Goal: Check status

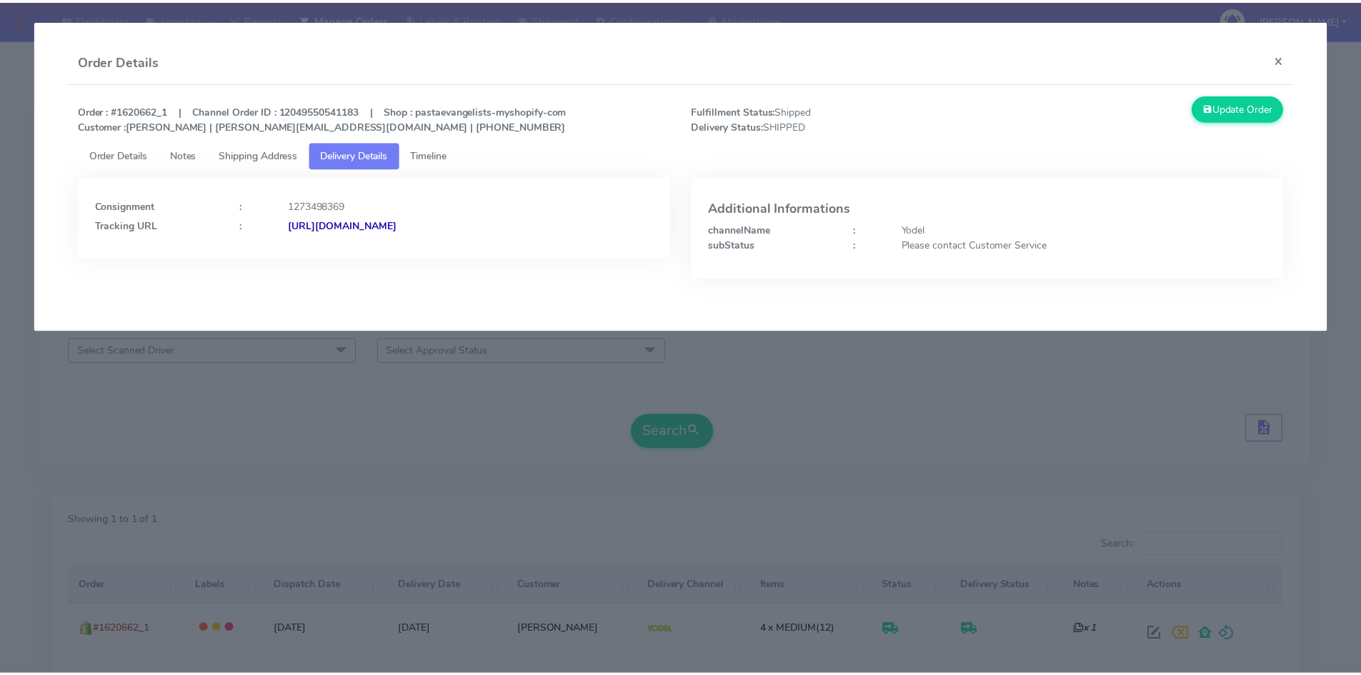
scroll to position [101, 0]
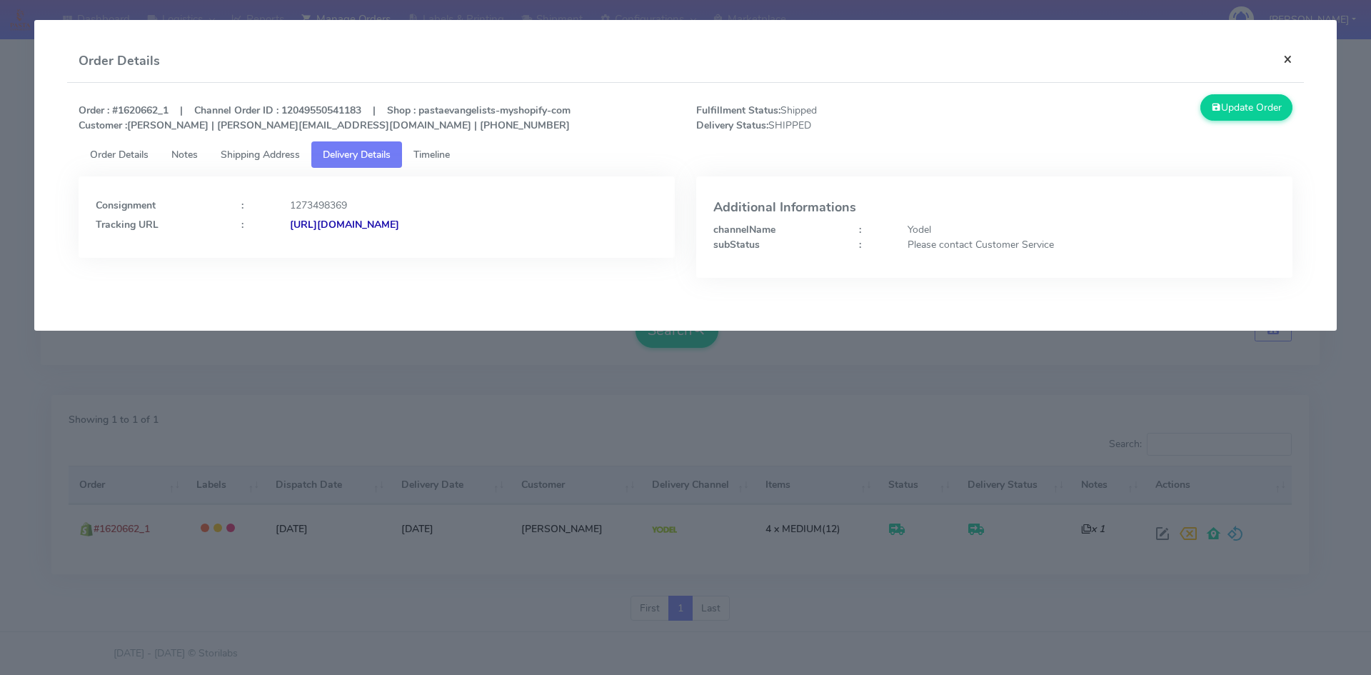
click at [1291, 57] on button "×" at bounding box center [1288, 59] width 32 height 38
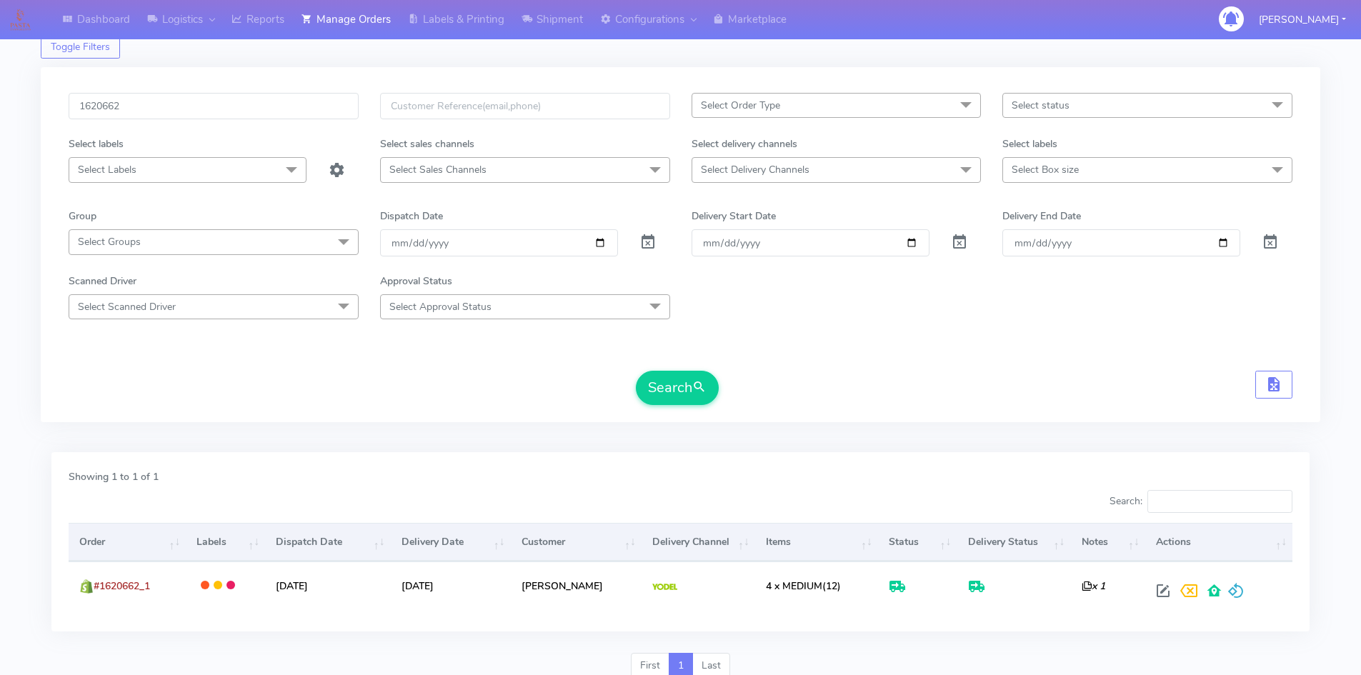
scroll to position [0, 0]
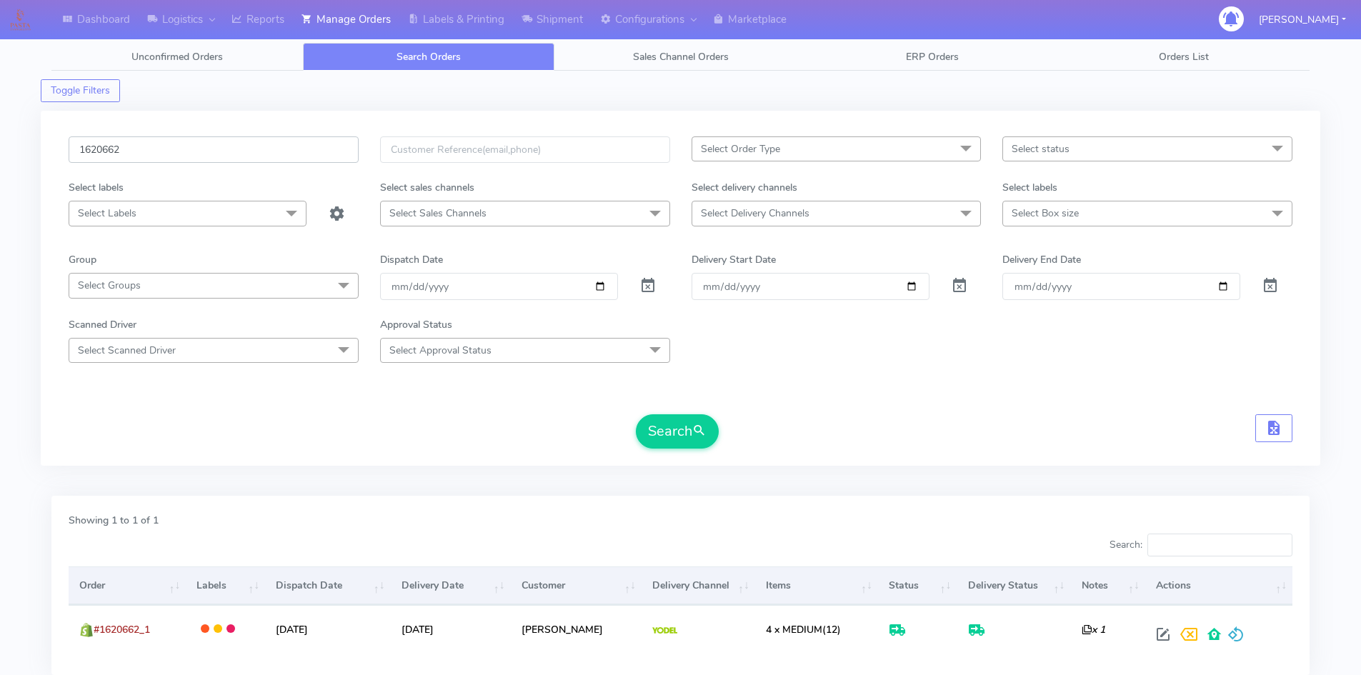
drag, startPoint x: 38, startPoint y: 160, endPoint x: 0, endPoint y: 154, distance: 38.4
click at [0, 154] on div "Dashboard Logistics London Logistics Reports Manage Orders Labels & Printing Sh…" at bounding box center [680, 379] width 1361 height 707
paste input "2683"
type input "1622683"
click at [679, 430] on button "Search" at bounding box center [677, 431] width 83 height 34
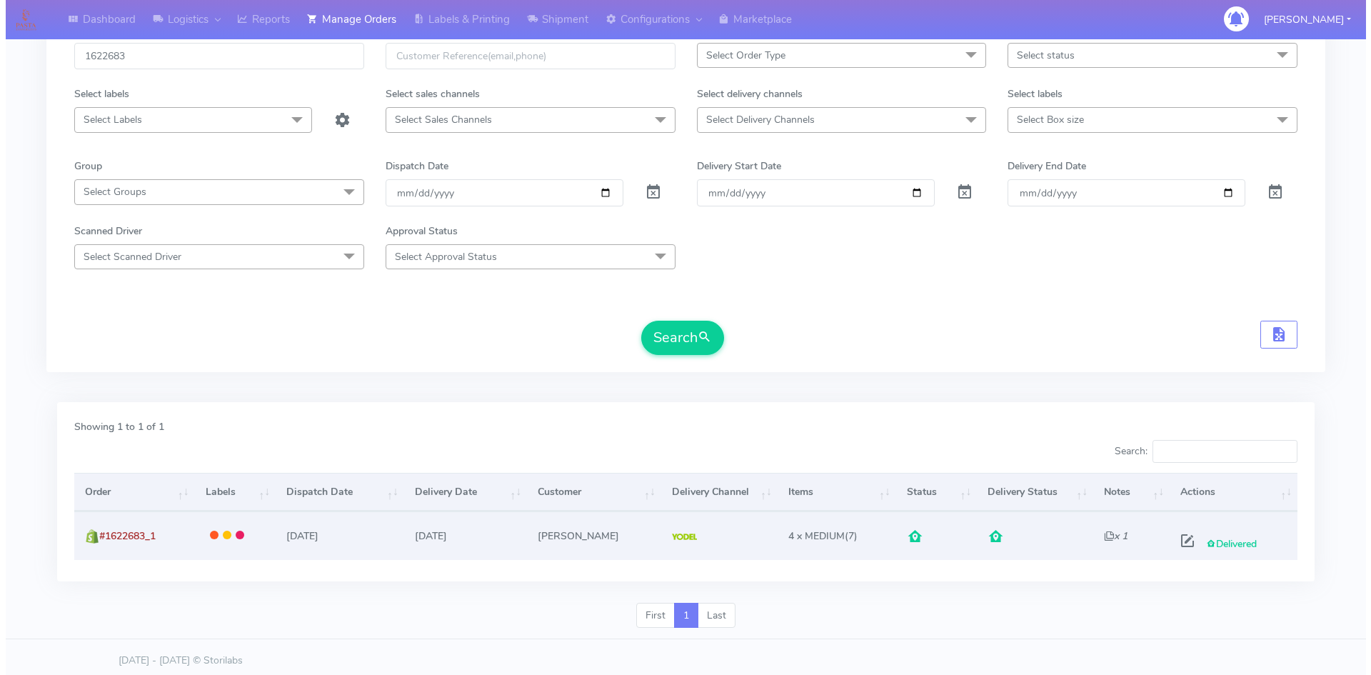
scroll to position [101, 0]
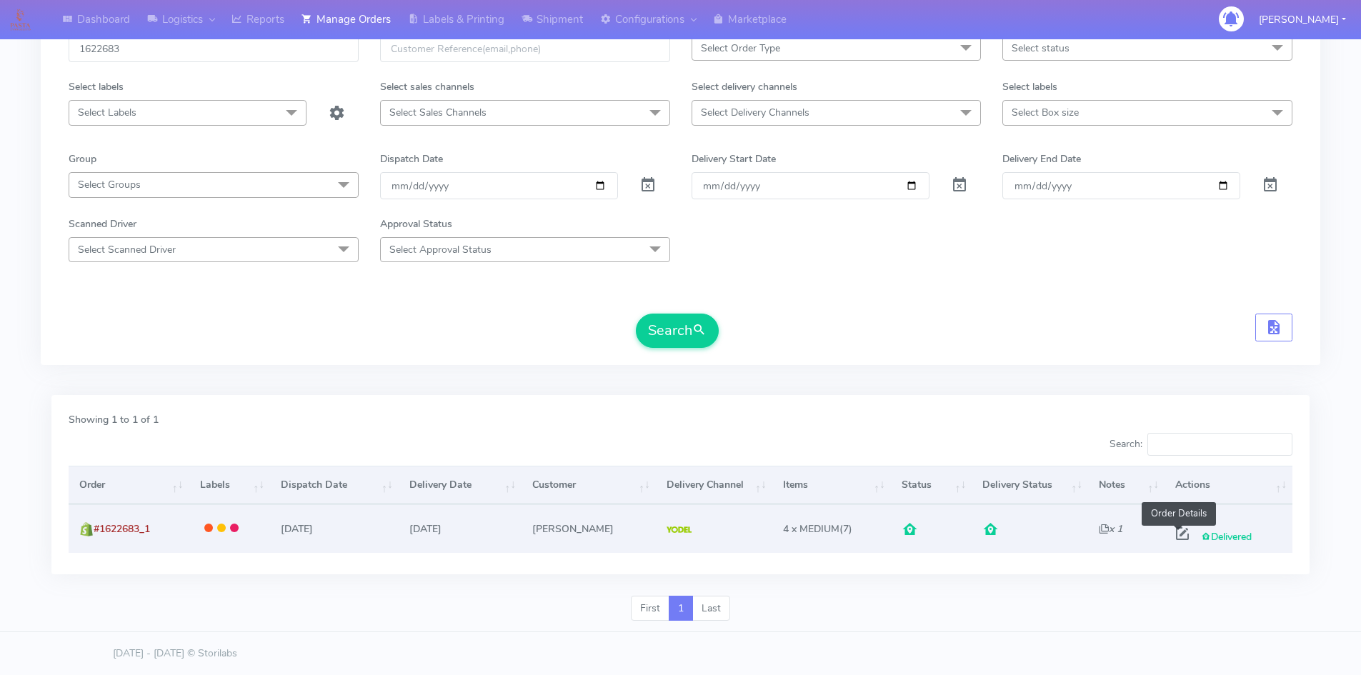
click at [1178, 534] on span at bounding box center [1182, 537] width 26 height 14
select select "5"
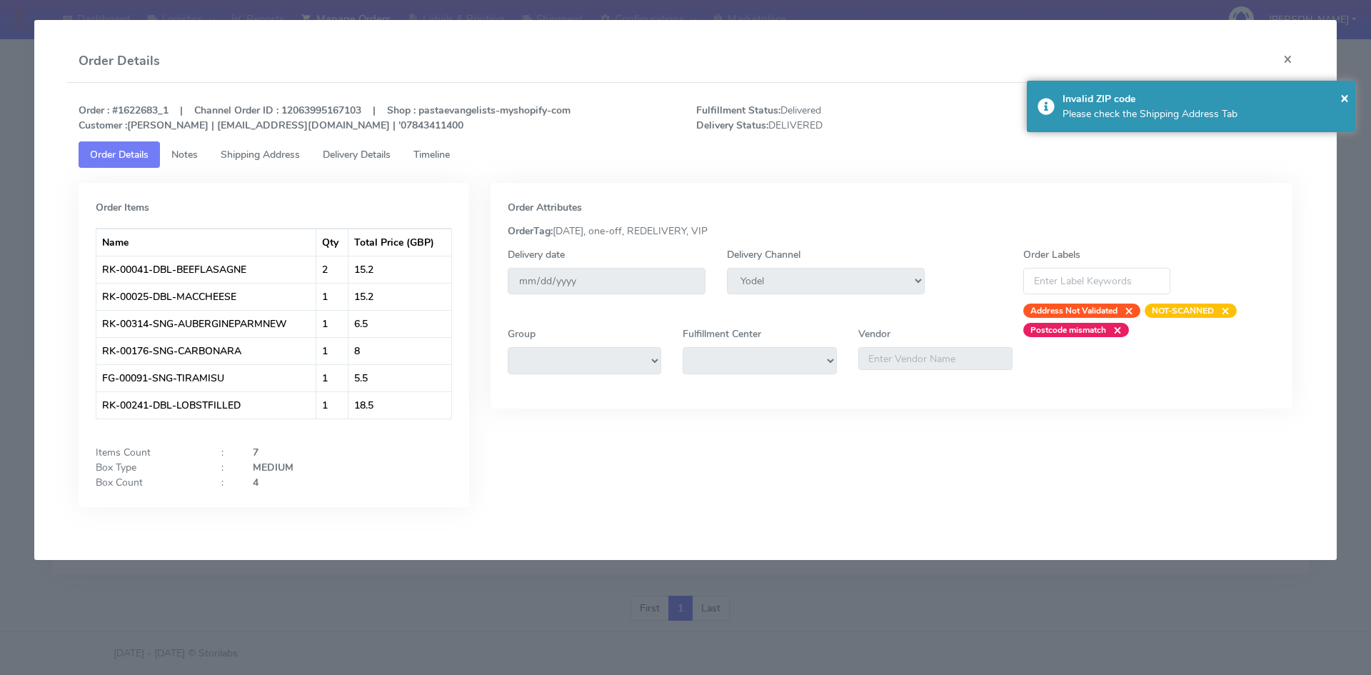
click at [441, 152] on span "Timeline" at bounding box center [432, 155] width 36 height 14
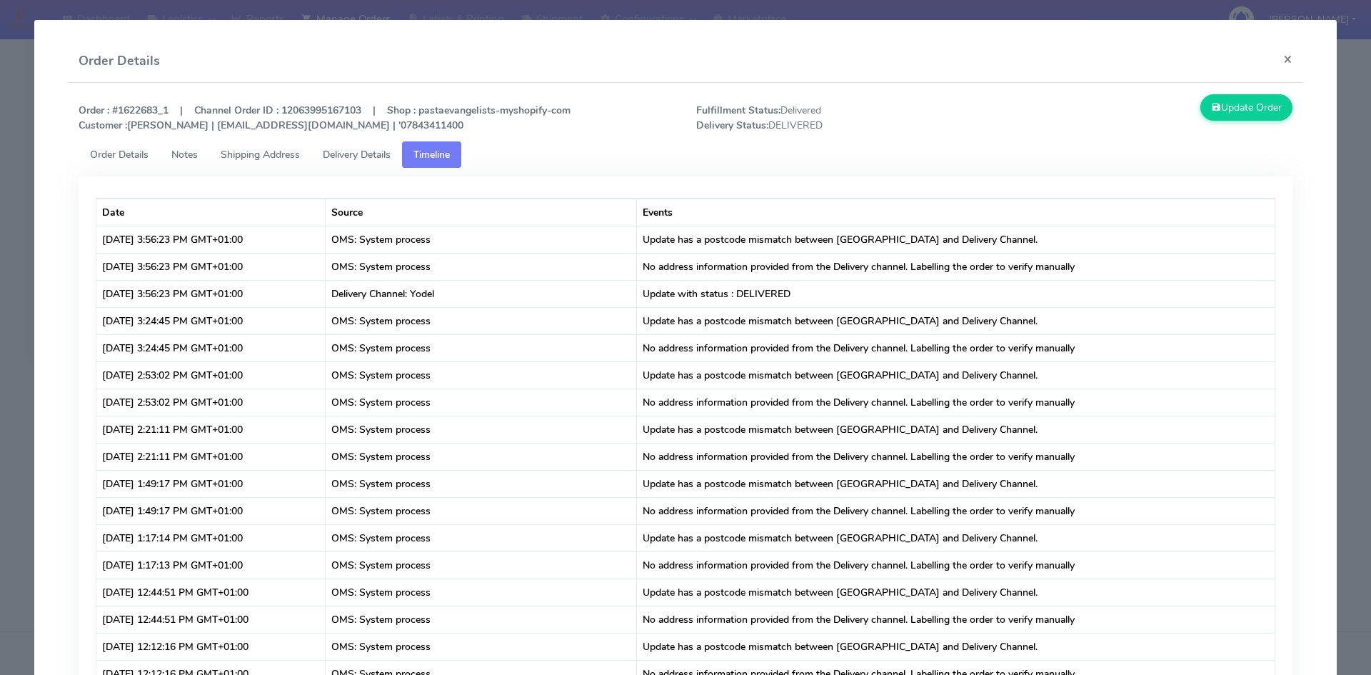
click at [363, 150] on span "Delivery Details" at bounding box center [357, 155] width 68 height 14
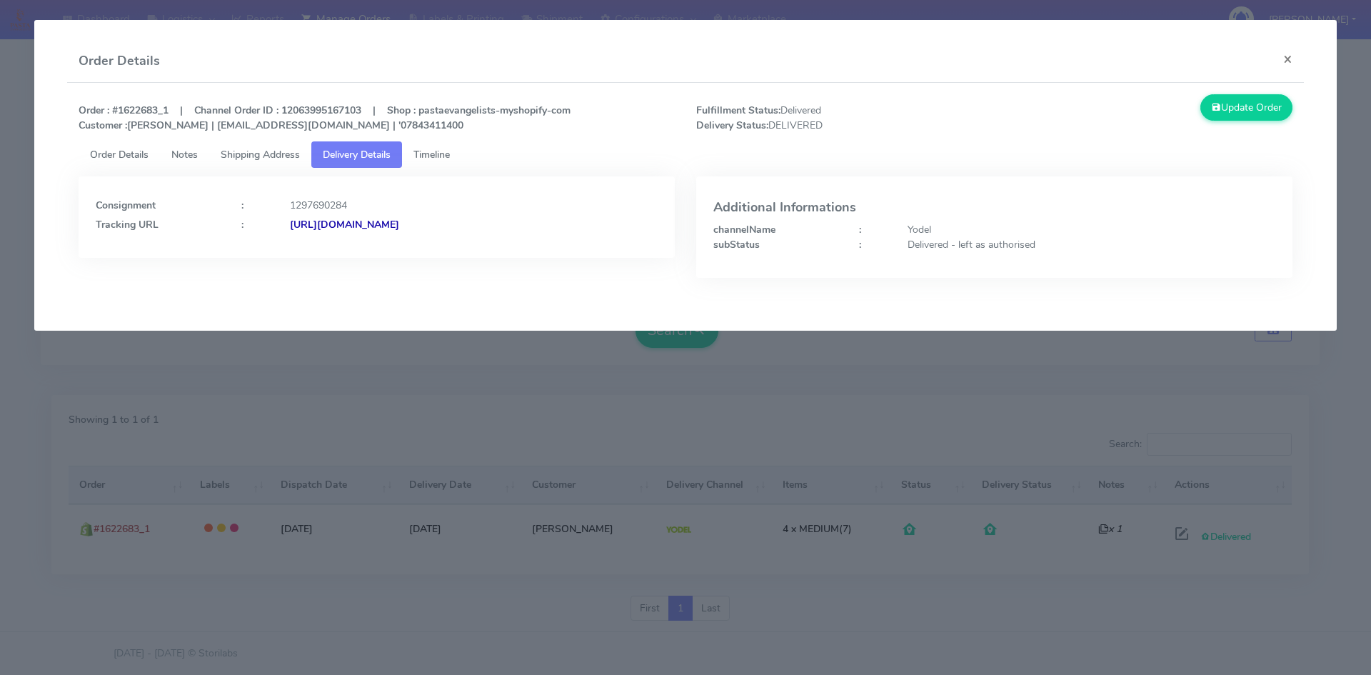
drag, startPoint x: 535, startPoint y: 226, endPoint x: 446, endPoint y: 223, distance: 89.3
click at [446, 223] on div "[URL][DOMAIN_NAME]" at bounding box center [473, 224] width 389 height 15
copy strong "JJD0002249960897487"
